Goal: Navigation & Orientation: Find specific page/section

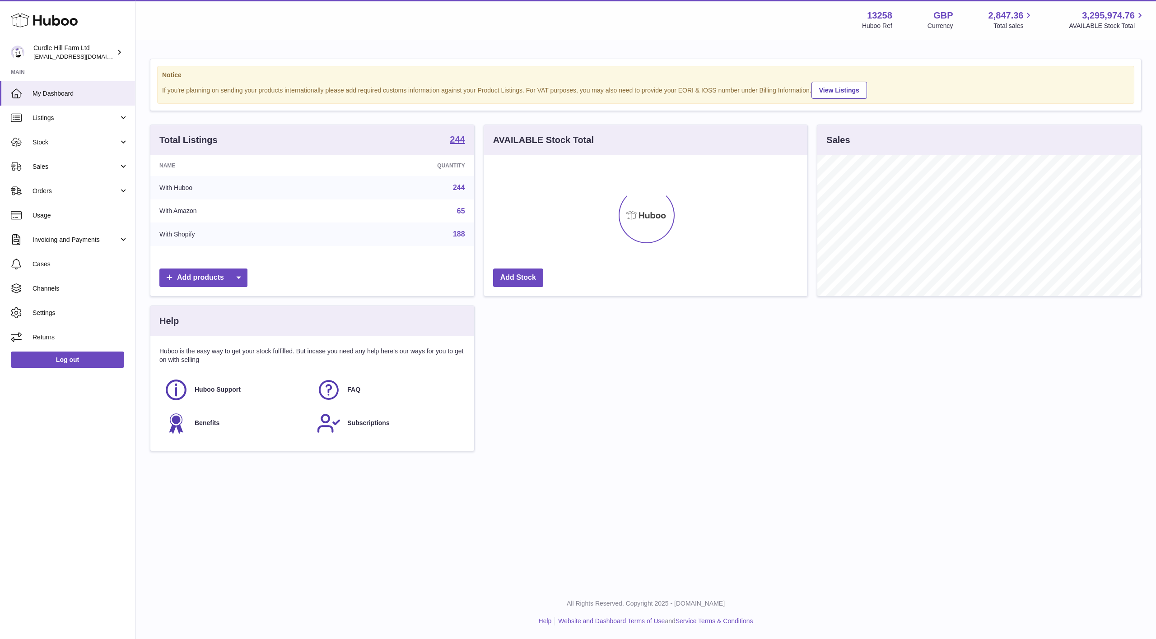
scroll to position [141, 323]
click at [103, 122] on link "Listings" at bounding box center [67, 118] width 135 height 24
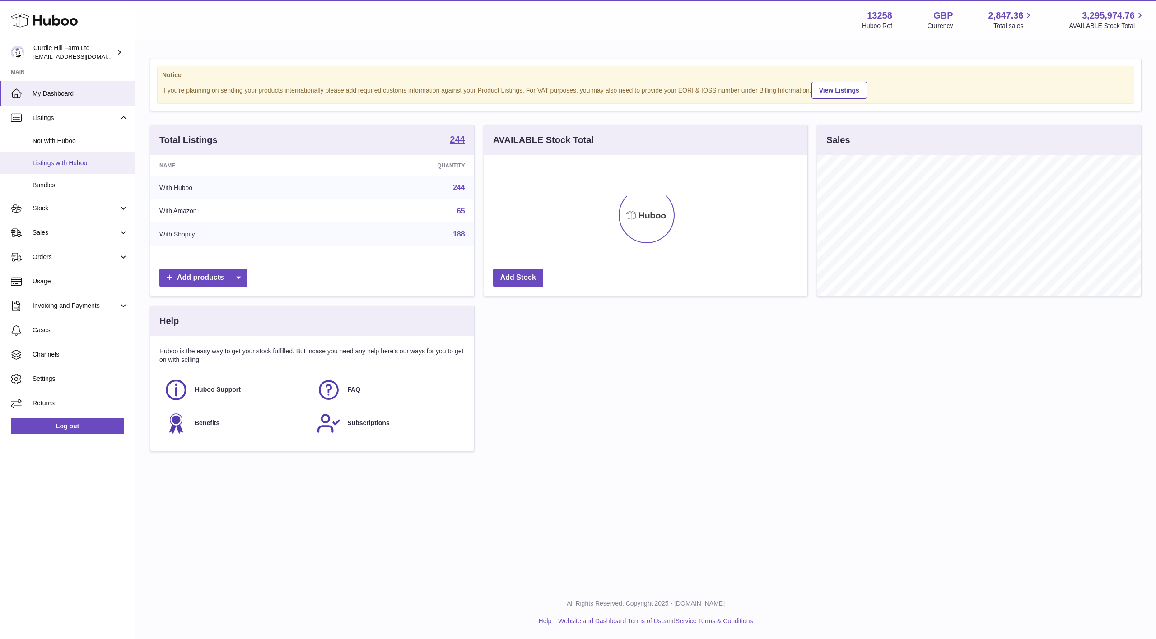
click at [85, 162] on span "Listings with Huboo" at bounding box center [81, 163] width 96 height 9
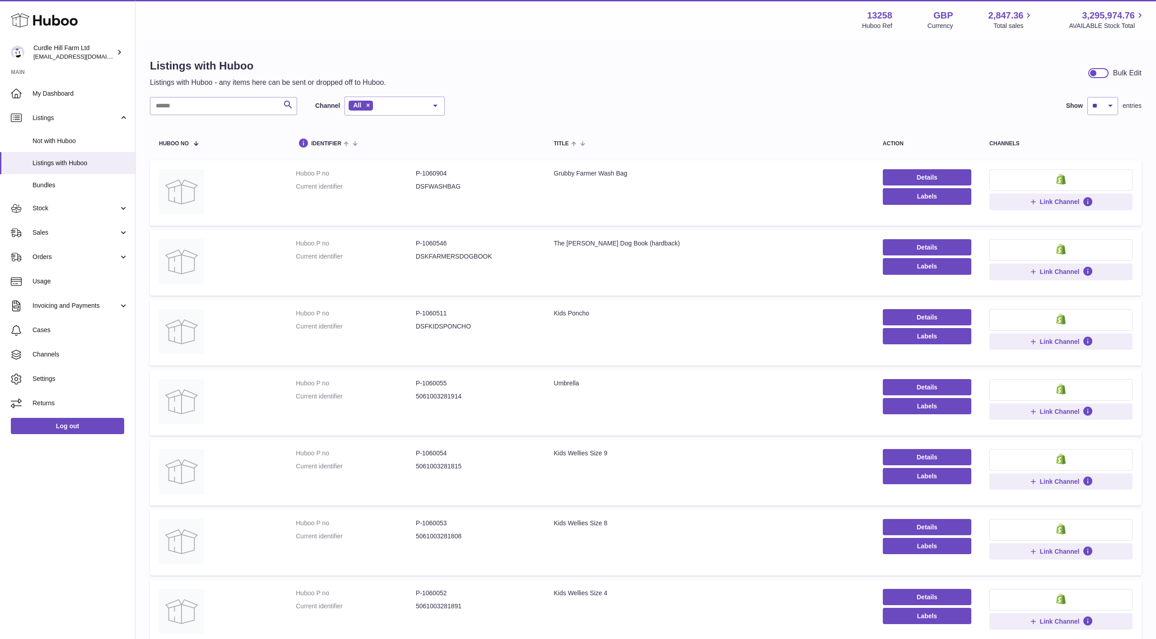
scroll to position [4, 0]
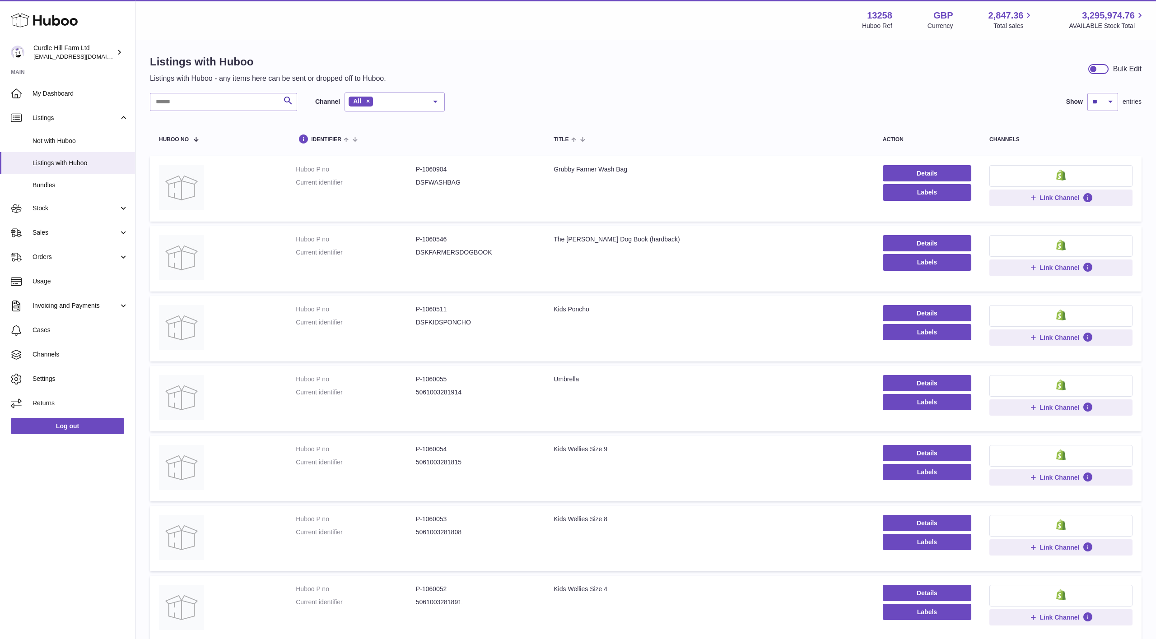
click at [775, 323] on td "Title Kids Poncho" at bounding box center [708, 328] width 329 height 65
click at [454, 325] on dd "DSFKIDSPONCHO" at bounding box center [476, 322] width 120 height 9
copy dd "DSFKIDSPONCHO"
